Goal: Task Accomplishment & Management: Use online tool/utility

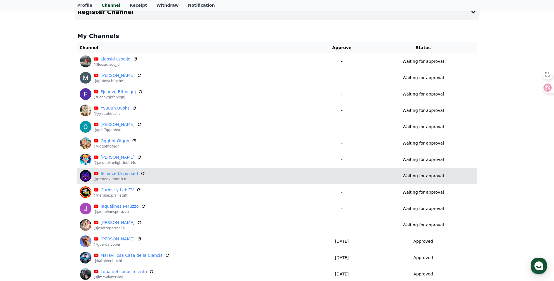
scroll to position [97, 0]
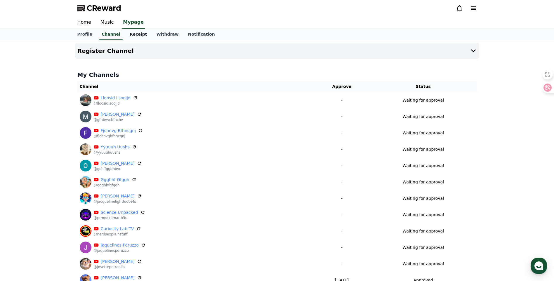
click at [136, 36] on link "Receipt" at bounding box center [138, 34] width 27 height 11
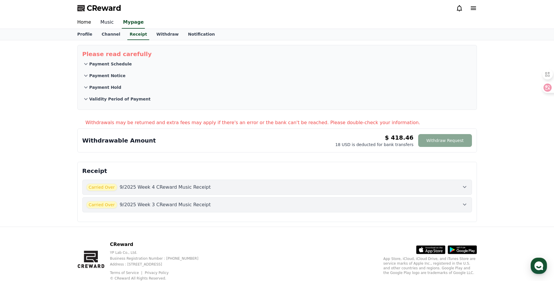
click at [110, 23] on link "Music" at bounding box center [107, 22] width 23 height 12
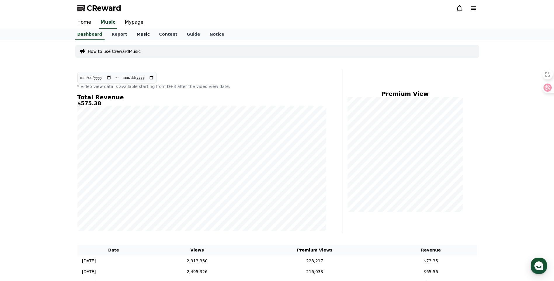
click at [145, 36] on link "Music" at bounding box center [143, 34] width 22 height 11
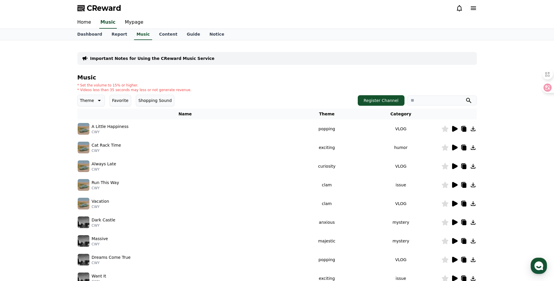
click at [454, 130] on icon at bounding box center [455, 129] width 6 height 6
